Goal: Transaction & Acquisition: Purchase product/service

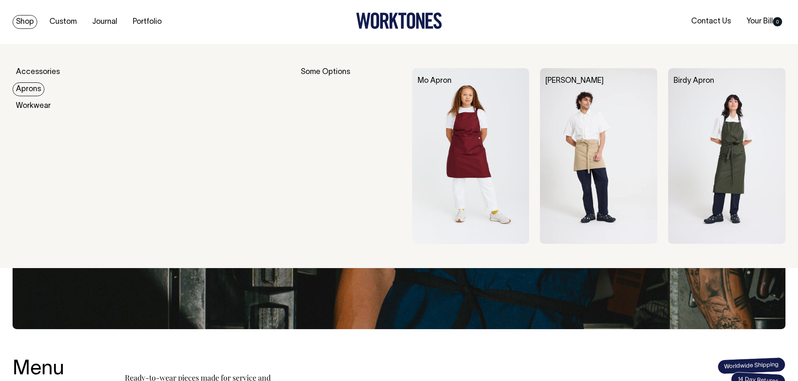
click at [26, 88] on link "Aprons" at bounding box center [29, 89] width 32 height 14
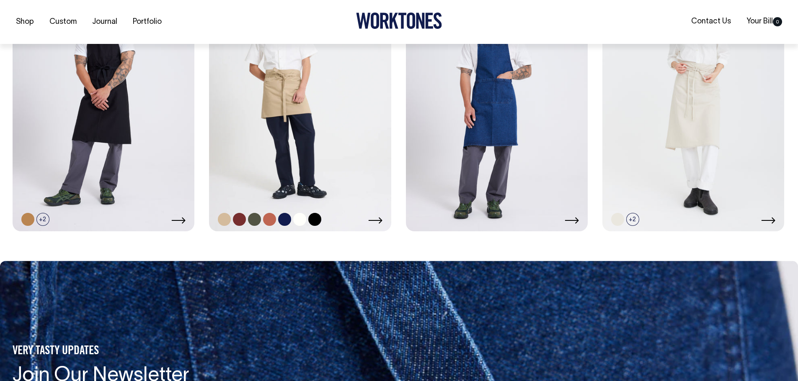
scroll to position [586, 0]
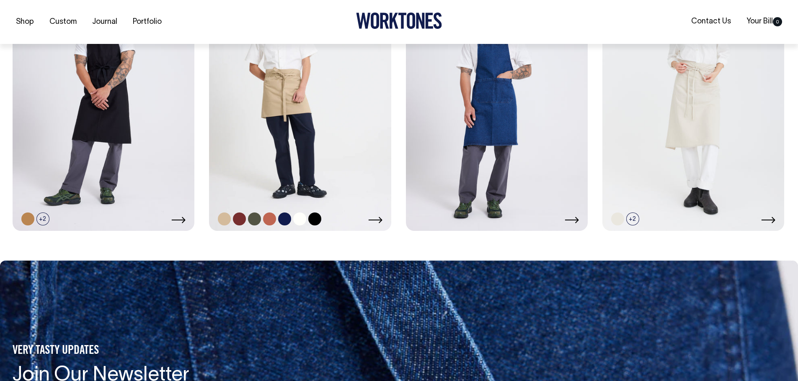
click at [309, 138] on link at bounding box center [300, 95] width 182 height 273
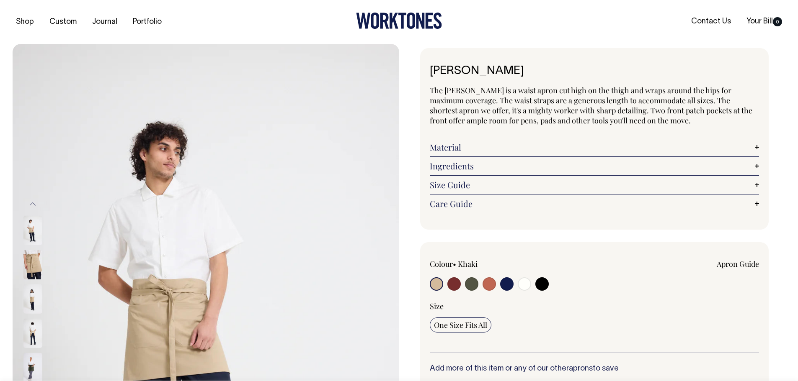
click at [469, 285] on input "radio" at bounding box center [471, 284] width 13 height 13
radio input "true"
select select "Olive"
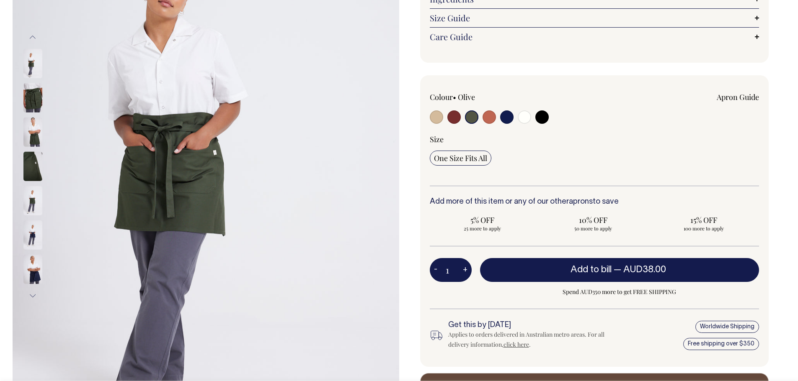
scroll to position [167, 0]
click at [466, 268] on button "+" at bounding box center [465, 270] width 13 height 17
type input "2"
click at [466, 268] on button "+" at bounding box center [465, 270] width 13 height 17
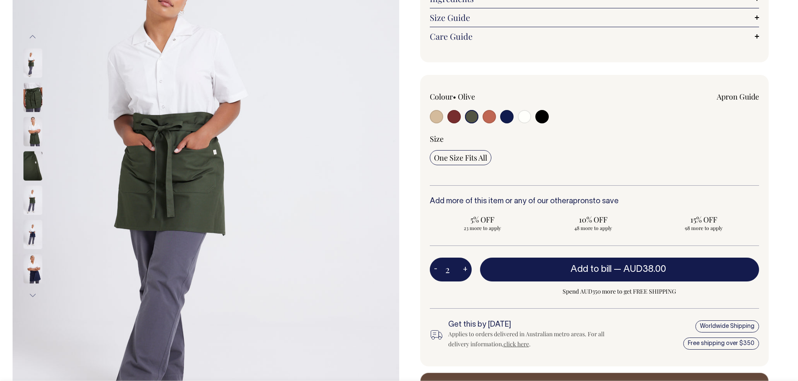
type input "3"
click at [466, 268] on button "+" at bounding box center [465, 270] width 13 height 17
type input "4"
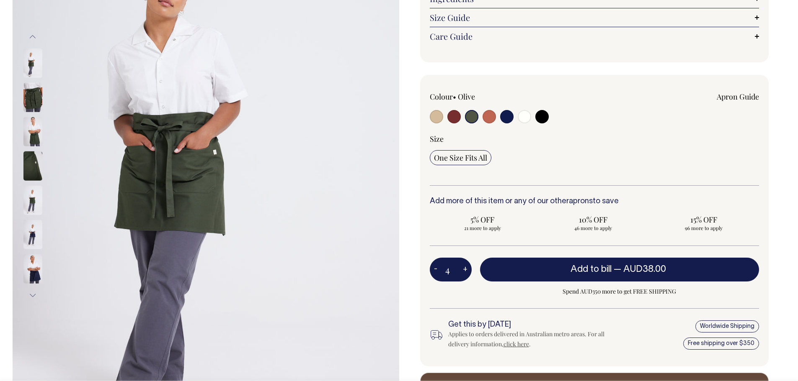
click at [466, 268] on button "+" at bounding box center [465, 270] width 13 height 17
type input "5"
click at [466, 268] on button "+" at bounding box center [465, 270] width 13 height 17
type input "6"
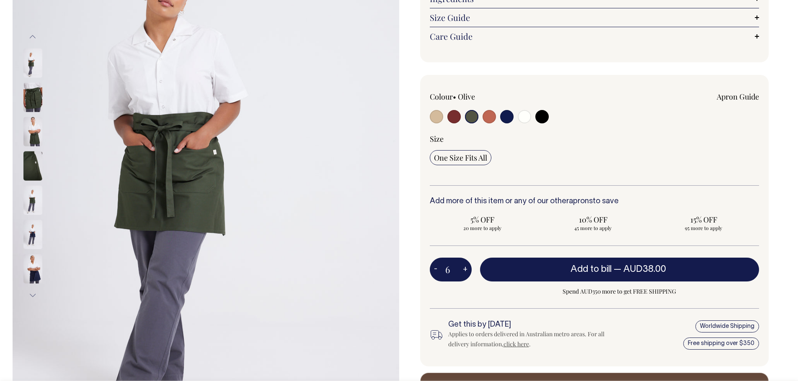
type input "6"
click at [466, 268] on button "+" at bounding box center [465, 270] width 13 height 17
type input "7"
click at [466, 268] on button "+" at bounding box center [465, 270] width 13 height 17
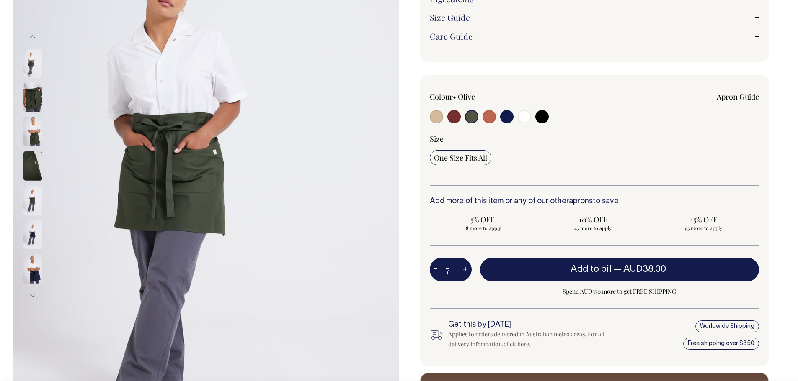
type input "8"
click at [466, 268] on button "+" at bounding box center [465, 270] width 13 height 17
type input "9"
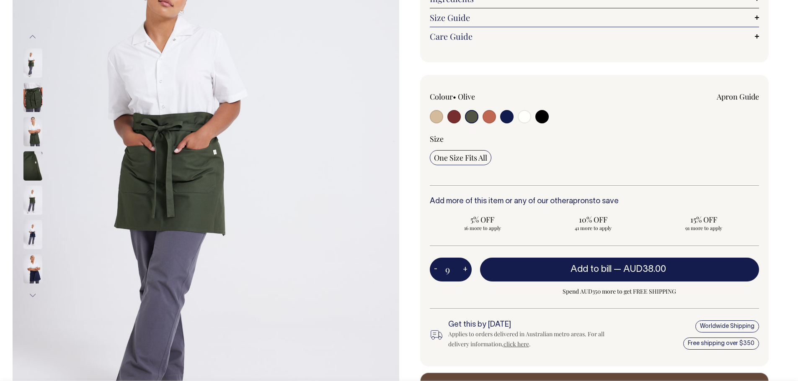
click at [466, 268] on button "+" at bounding box center [465, 270] width 13 height 17
type input "10"
click at [466, 268] on button "+" at bounding box center [465, 270] width 13 height 17
type input "11"
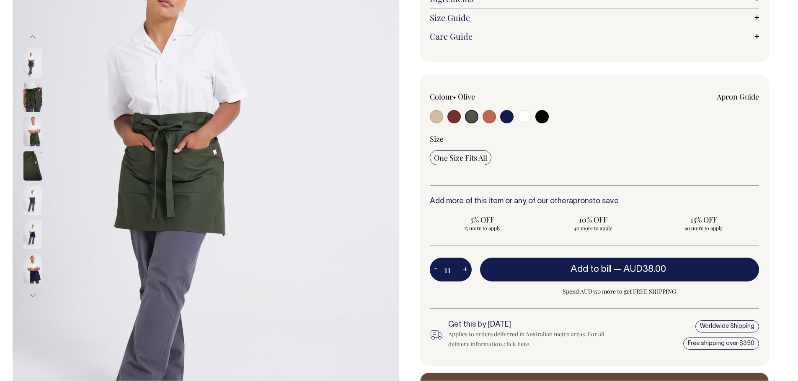
type input "11"
click at [466, 268] on button "+" at bounding box center [465, 270] width 13 height 17
type input "12"
click at [466, 268] on button "+" at bounding box center [465, 270] width 13 height 17
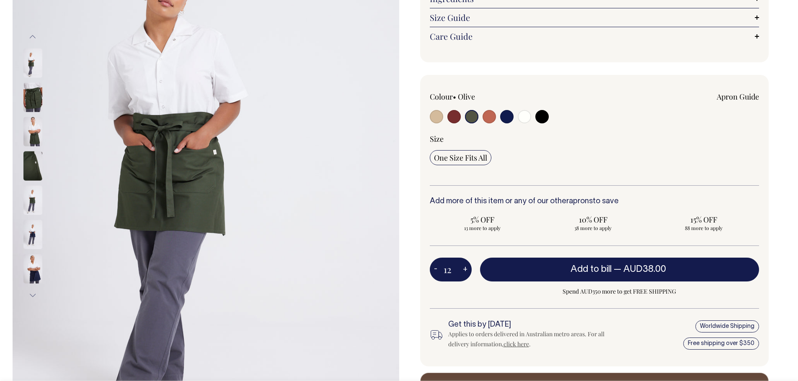
type input "13"
click at [466, 268] on button "+" at bounding box center [465, 270] width 13 height 17
type input "14"
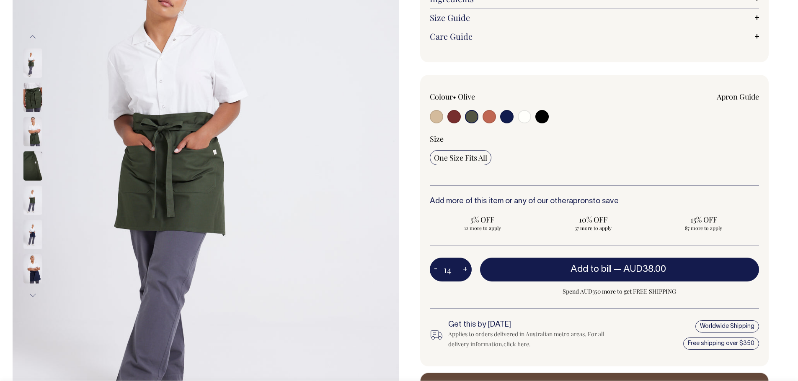
click at [466, 268] on button "+" at bounding box center [465, 270] width 13 height 17
type input "15"
click at [466, 268] on button "+" at bounding box center [465, 270] width 13 height 17
type input "16"
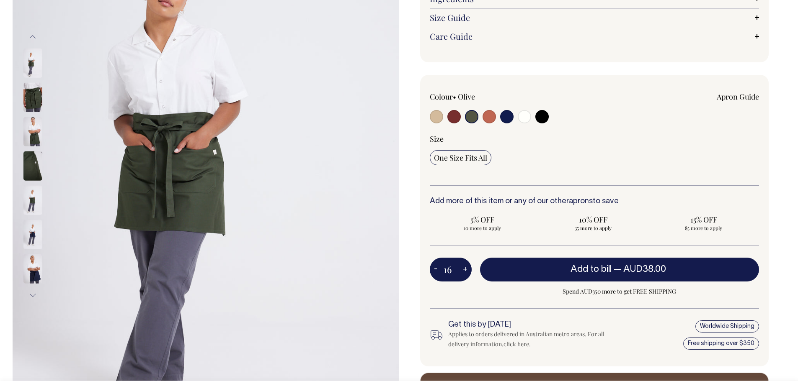
type input "16"
click at [466, 268] on button "+" at bounding box center [465, 270] width 13 height 17
type input "17"
click at [466, 268] on button "+" at bounding box center [465, 270] width 13 height 17
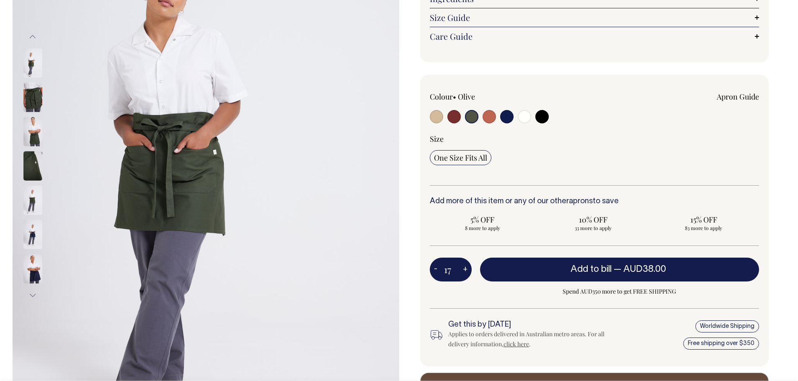
type input "18"
click at [466, 268] on button "+" at bounding box center [465, 270] width 13 height 17
type input "19"
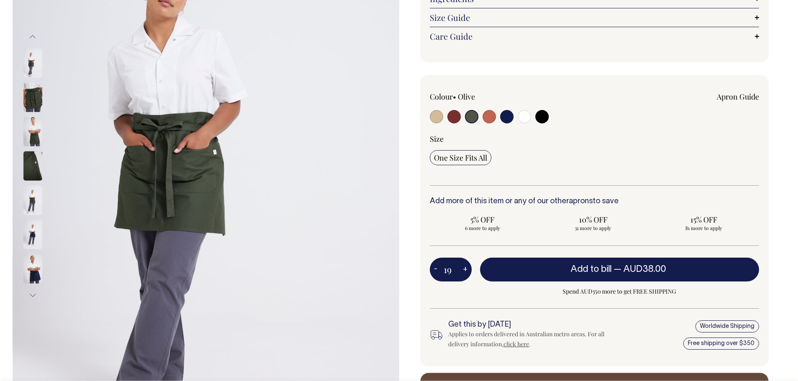
click at [466, 268] on button "+" at bounding box center [465, 270] width 13 height 17
type input "20"
click at [466, 268] on button "+" at bounding box center [465, 270] width 13 height 17
type input "21"
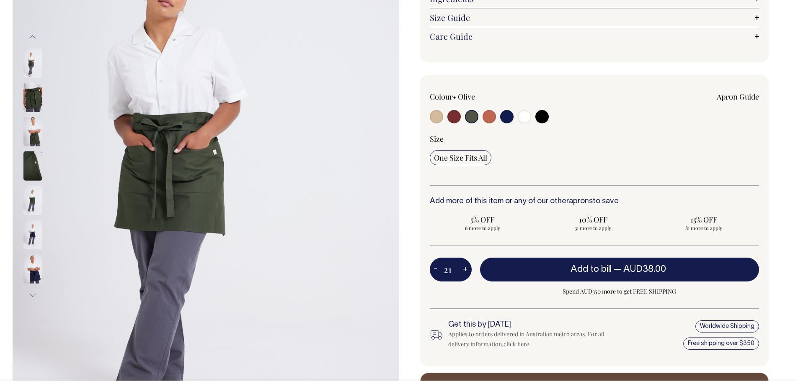
type input "21"
click at [466, 268] on button "+" at bounding box center [465, 270] width 13 height 17
type input "22"
click at [466, 268] on button "+" at bounding box center [465, 270] width 13 height 17
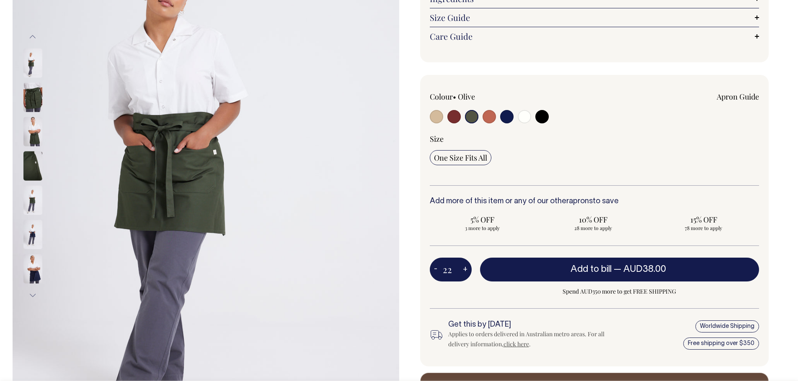
type input "23"
click at [466, 268] on button "+" at bounding box center [465, 270] width 13 height 17
type input "24"
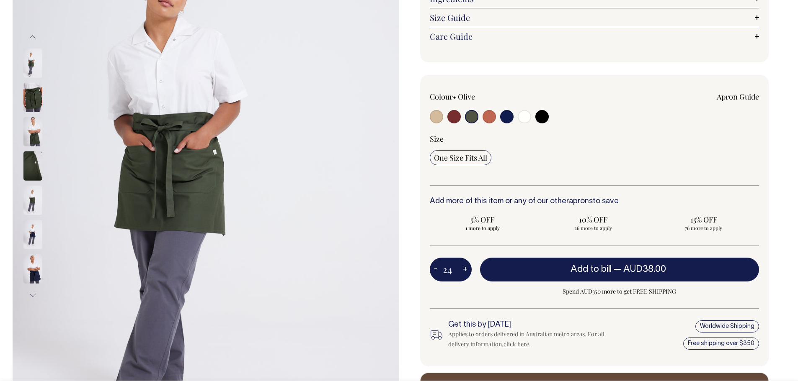
click at [466, 268] on button "+" at bounding box center [465, 270] width 13 height 17
type input "25"
radio input "true"
type input "25"
click at [466, 268] on button "+" at bounding box center [465, 270] width 13 height 17
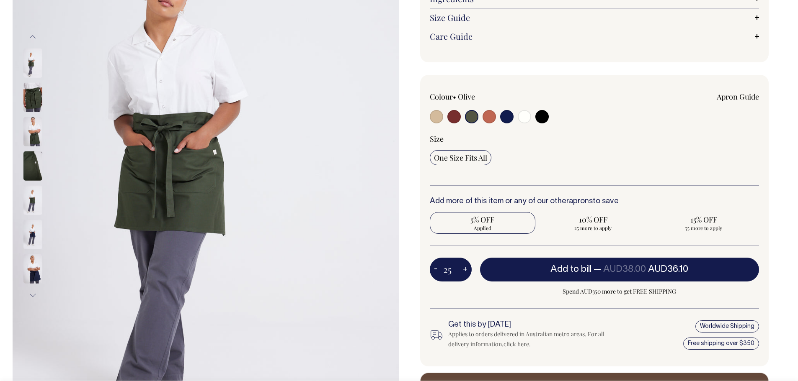
type input "26"
radio input "true"
type input "26"
click at [466, 268] on button "+" at bounding box center [465, 270] width 13 height 17
type input "27"
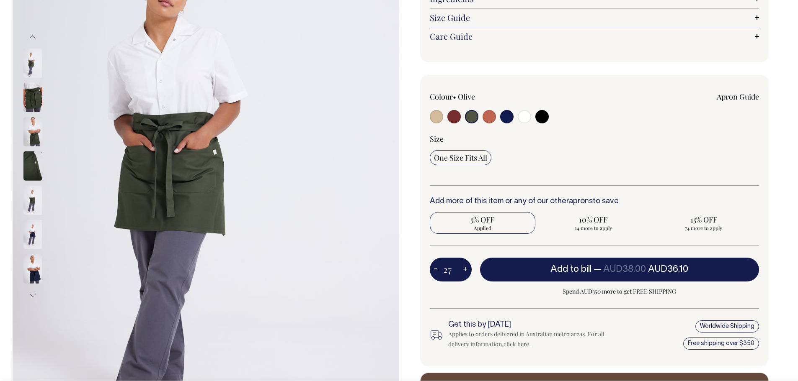
radio input "true"
type input "27"
click at [466, 268] on button "+" at bounding box center [465, 270] width 13 height 17
type input "28"
radio input "true"
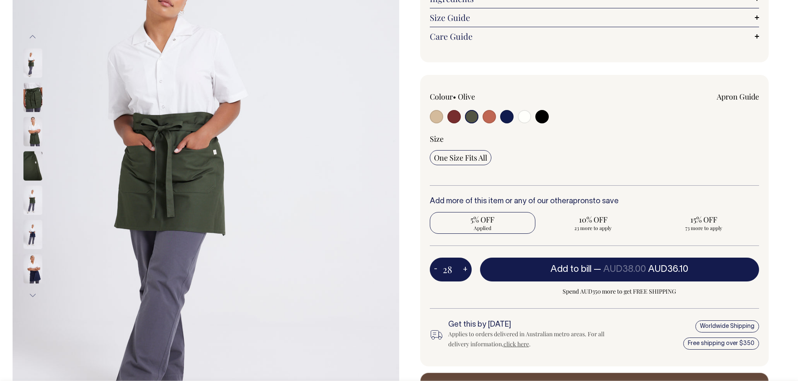
type input "28"
click at [466, 268] on button "+" at bounding box center [465, 270] width 13 height 17
type input "29"
radio input "true"
type input "29"
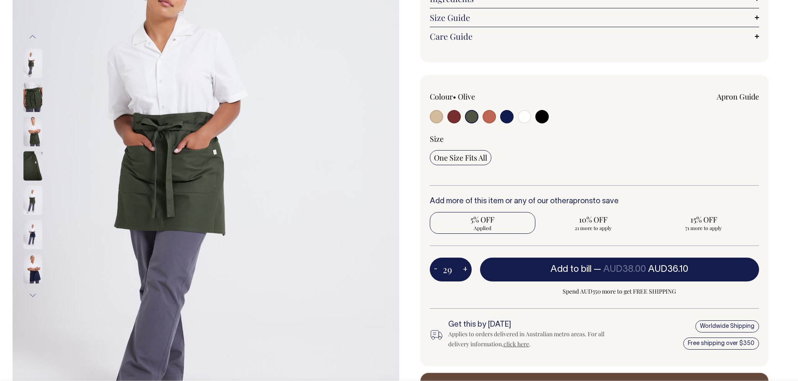
click at [466, 268] on button "+" at bounding box center [465, 270] width 13 height 17
type input "30"
radio input "true"
type input "30"
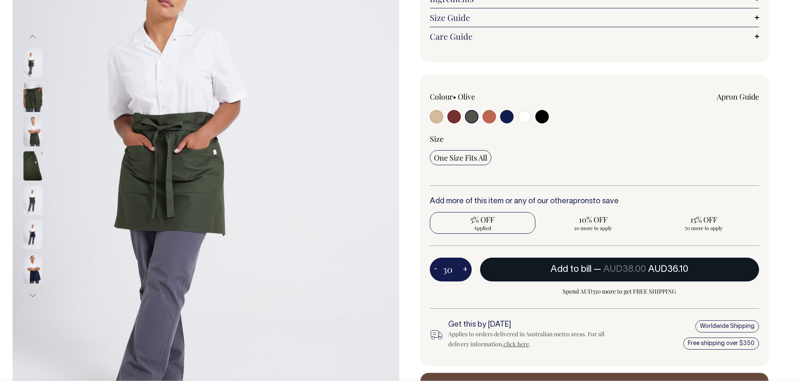
click at [634, 272] on span "AUD38.00" at bounding box center [624, 269] width 43 height 8
type input "1"
radio input "false"
type input "1"
radio input "true"
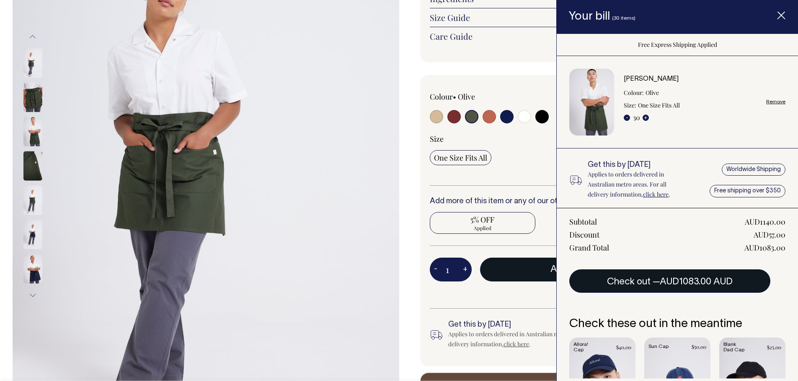
click at [678, 288] on button "Check out — AUD1083.00 AUD" at bounding box center [669, 281] width 201 height 23
click at [708, 281] on span "AUD1083.00 AUD" at bounding box center [696, 282] width 73 height 8
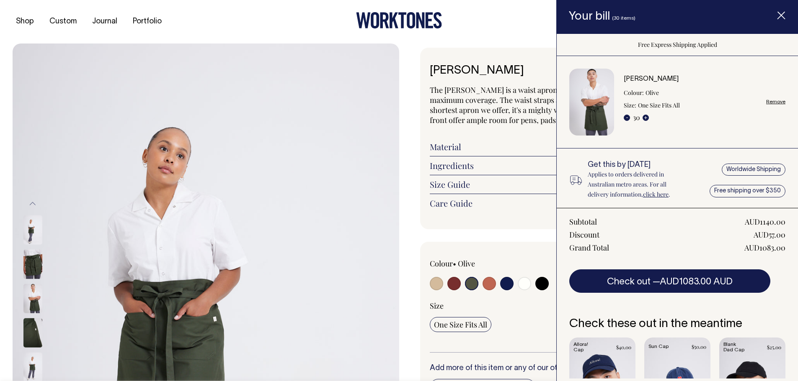
scroll to position [0, 0]
click at [440, 282] on input "radio" at bounding box center [436, 284] width 13 height 13
radio input "true"
select select "Khaki"
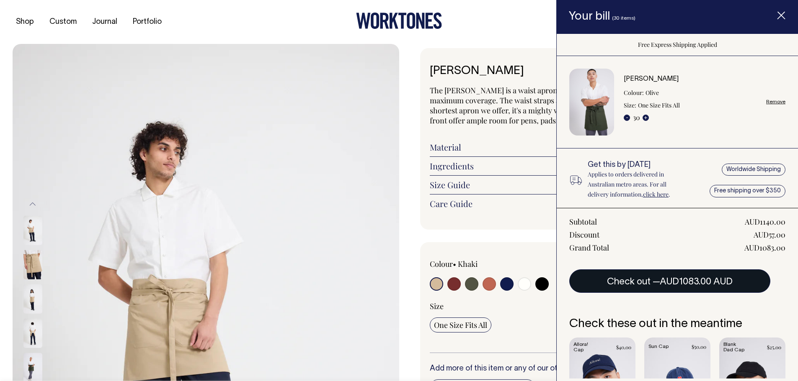
click at [706, 283] on span "AUD1083.00 AUD" at bounding box center [696, 282] width 73 height 8
